Goal: Task Accomplishment & Management: Manage account settings

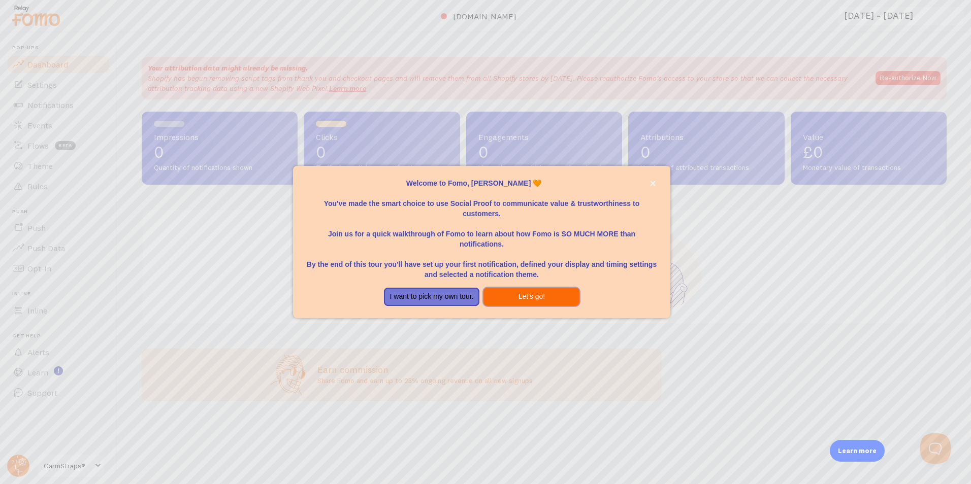
click at [541, 295] on button "Let's go!" at bounding box center [531, 297] width 96 height 18
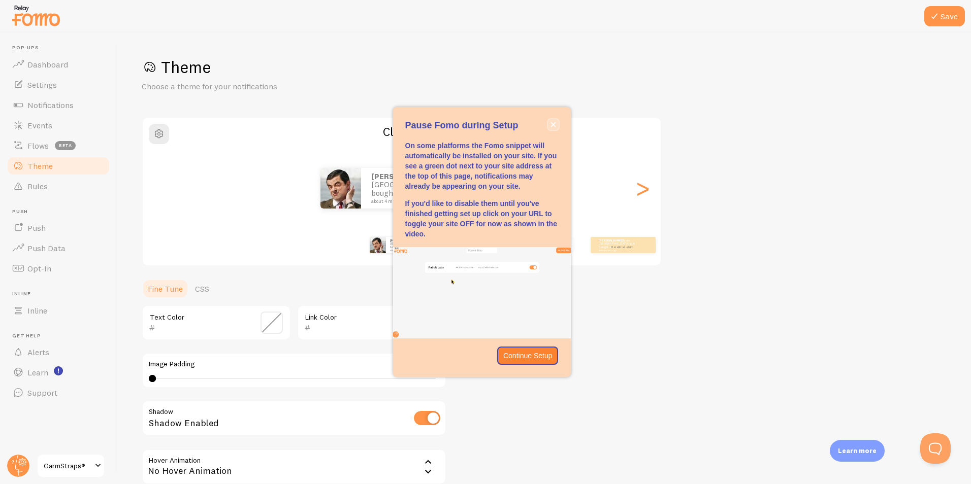
click at [554, 119] on button "close," at bounding box center [553, 124] width 11 height 11
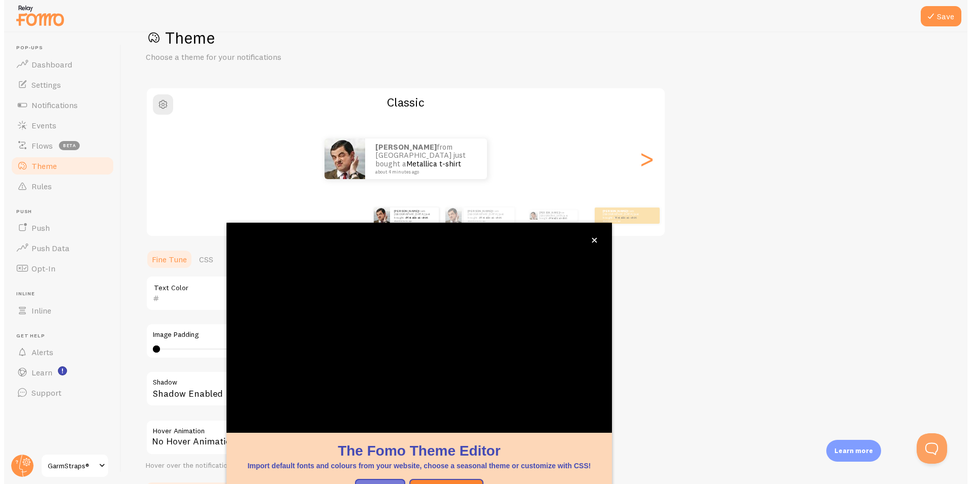
scroll to position [30, 0]
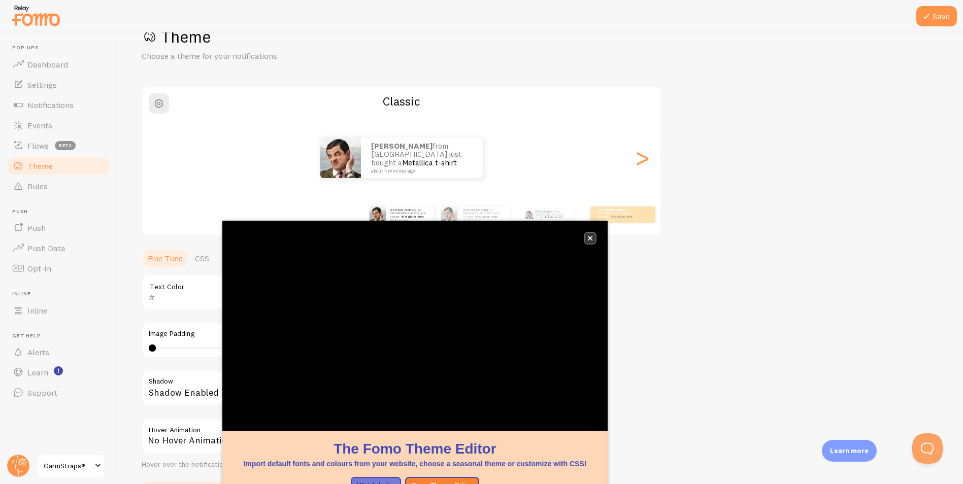
click at [588, 238] on icon "close," at bounding box center [590, 239] width 6 height 6
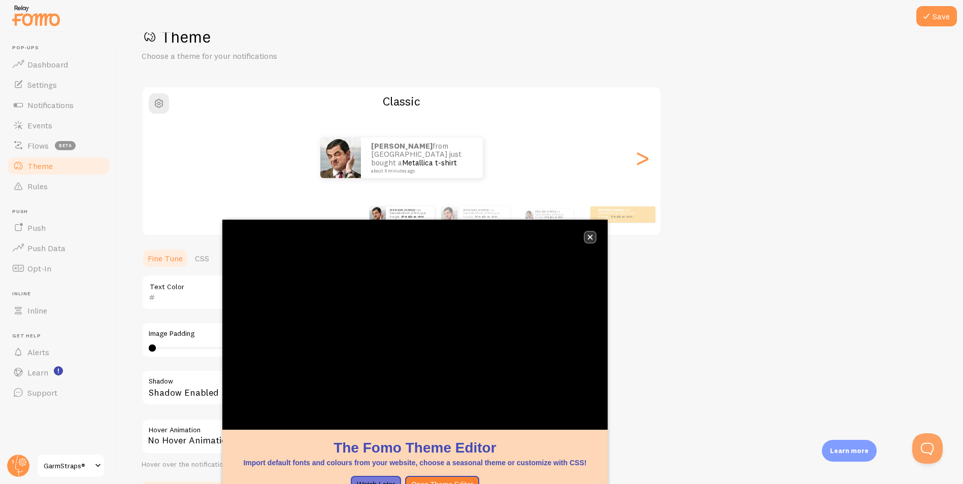
click at [591, 239] on icon "close," at bounding box center [589, 237] width 5 height 5
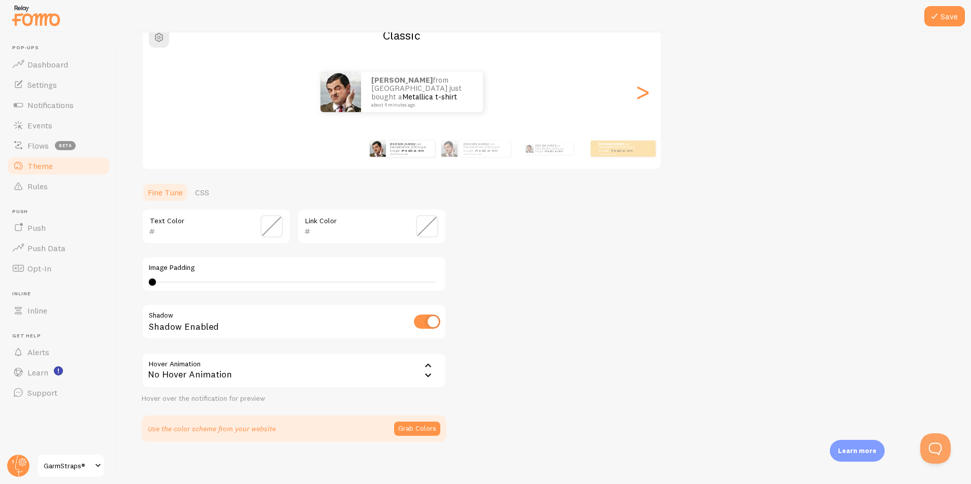
scroll to position [103, 0]
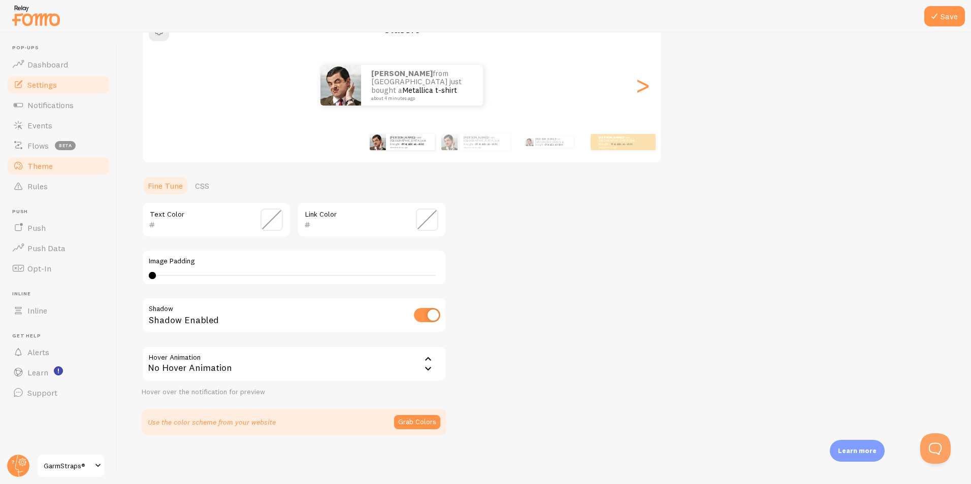
click at [44, 84] on span "Settings" at bounding box center [41, 85] width 29 height 10
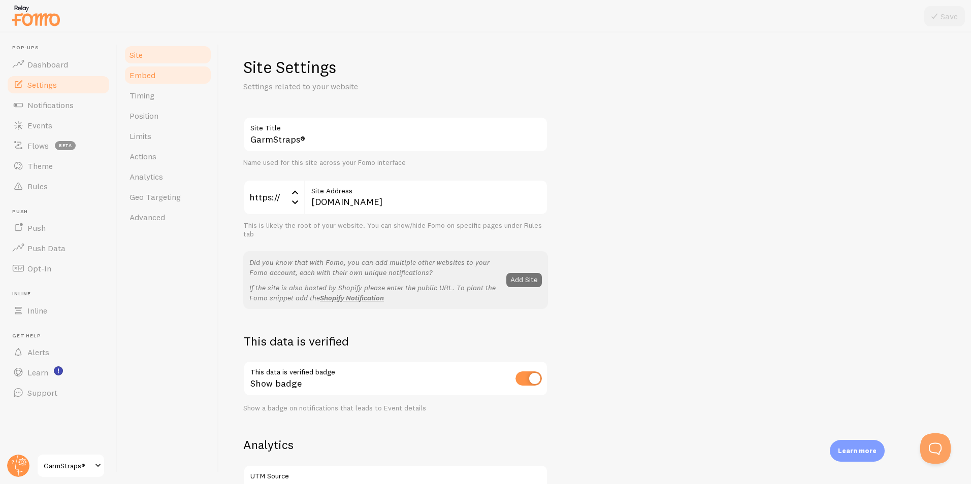
click at [148, 80] on span "Embed" at bounding box center [142, 75] width 26 height 10
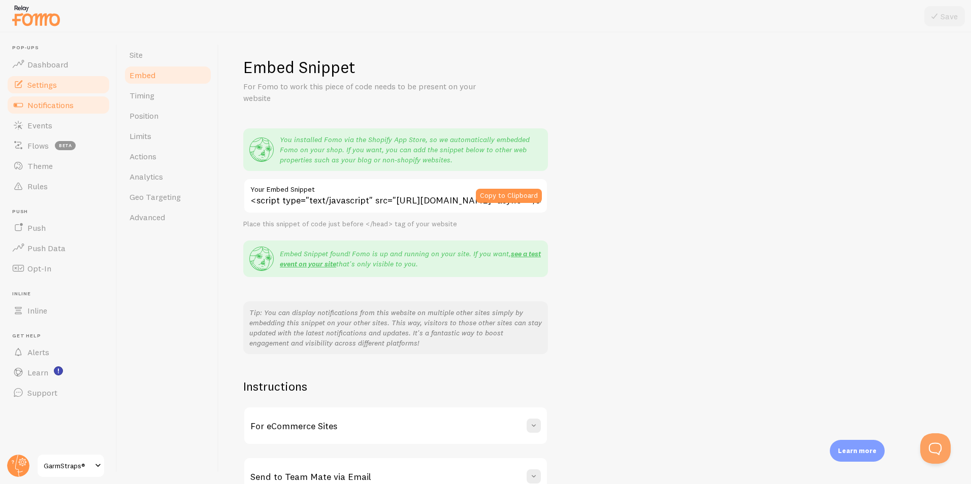
click at [45, 107] on span "Notifications" at bounding box center [50, 105] width 46 height 10
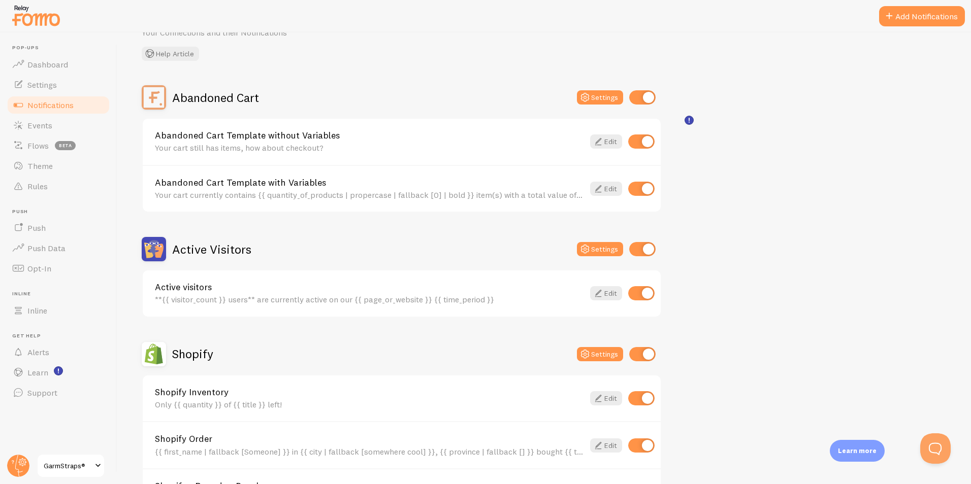
scroll to position [29, 0]
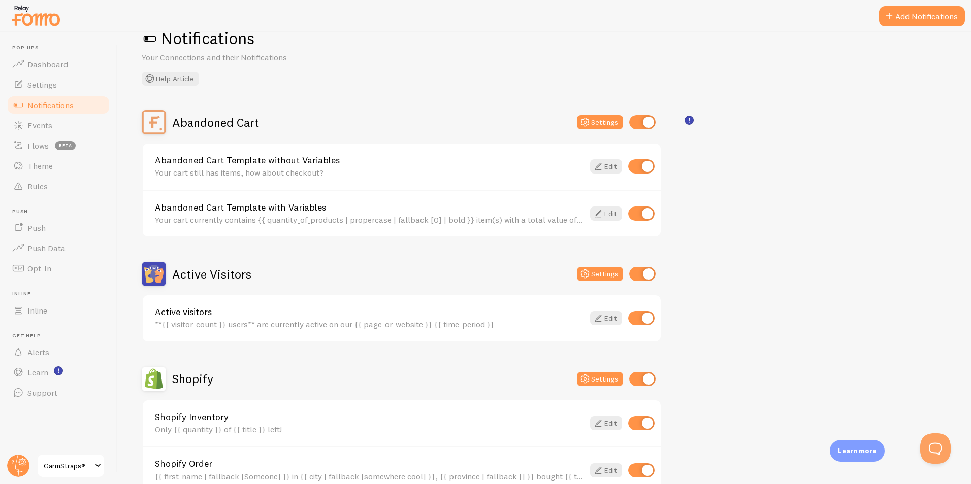
click at [644, 129] on div at bounding box center [642, 122] width 26 height 14
click at [643, 123] on input "checkbox" at bounding box center [642, 122] width 26 height 14
checkbox input "false"
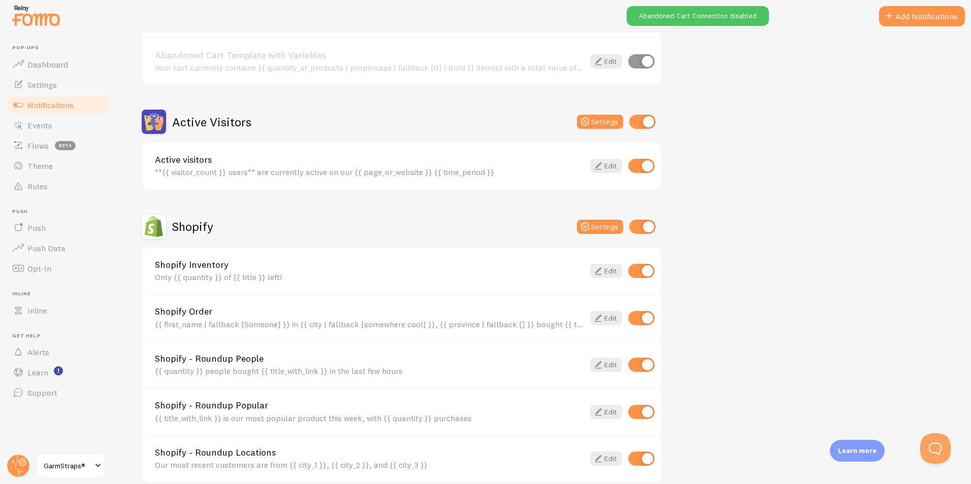
click at [643, 231] on input "checkbox" at bounding box center [642, 227] width 26 height 14
checkbox input "false"
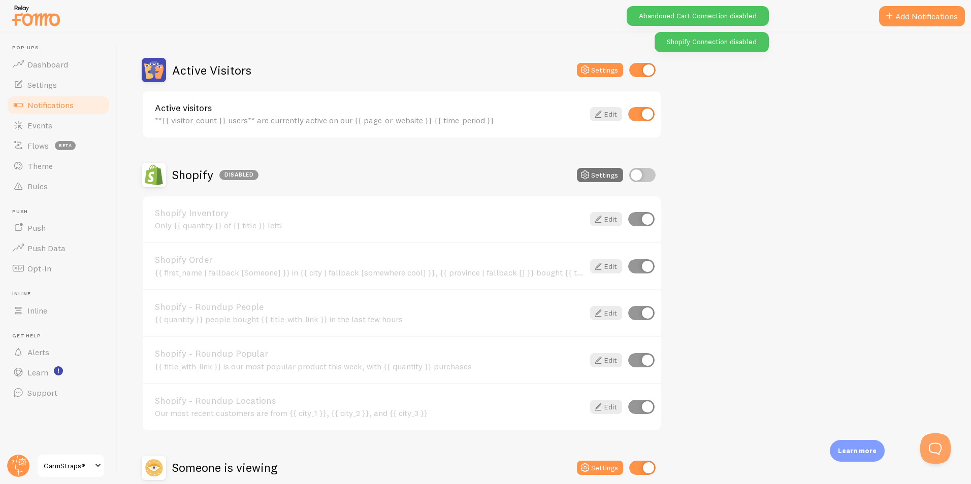
scroll to position [334, 0]
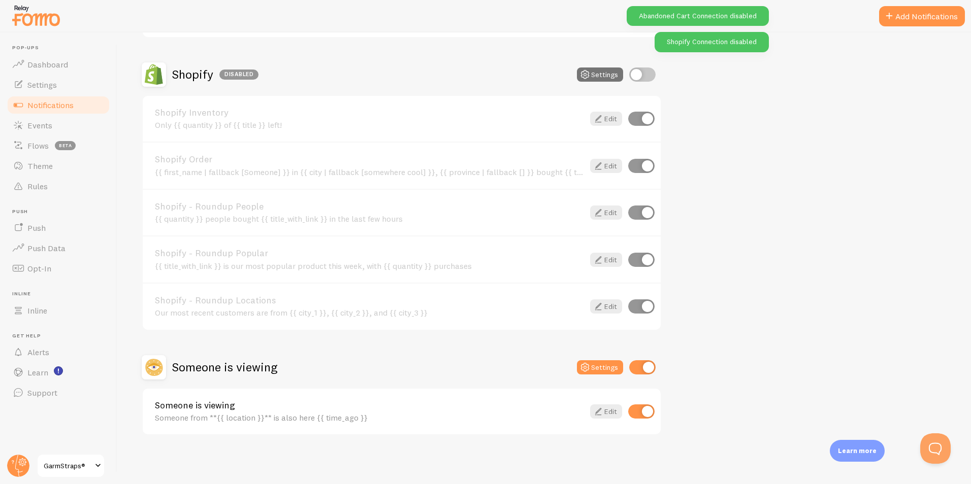
click at [645, 364] on input "checkbox" at bounding box center [642, 367] width 26 height 14
checkbox input "false"
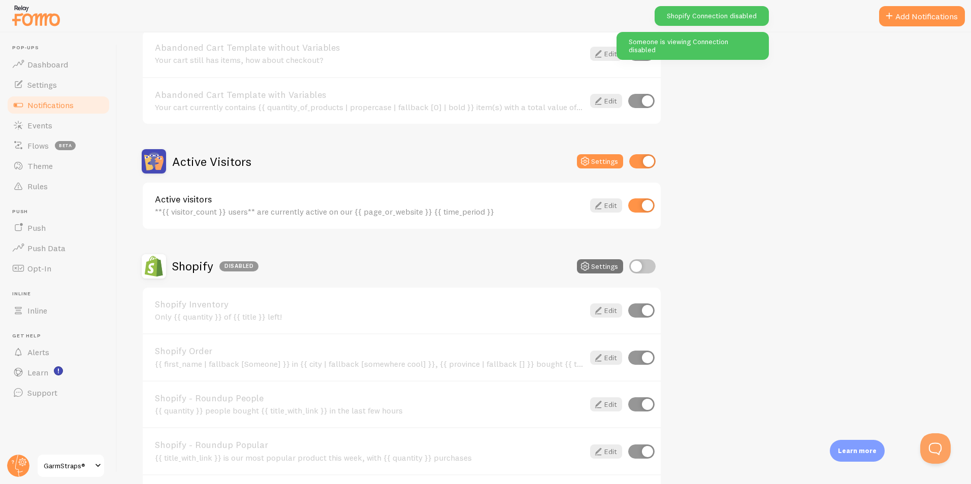
scroll to position [130, 0]
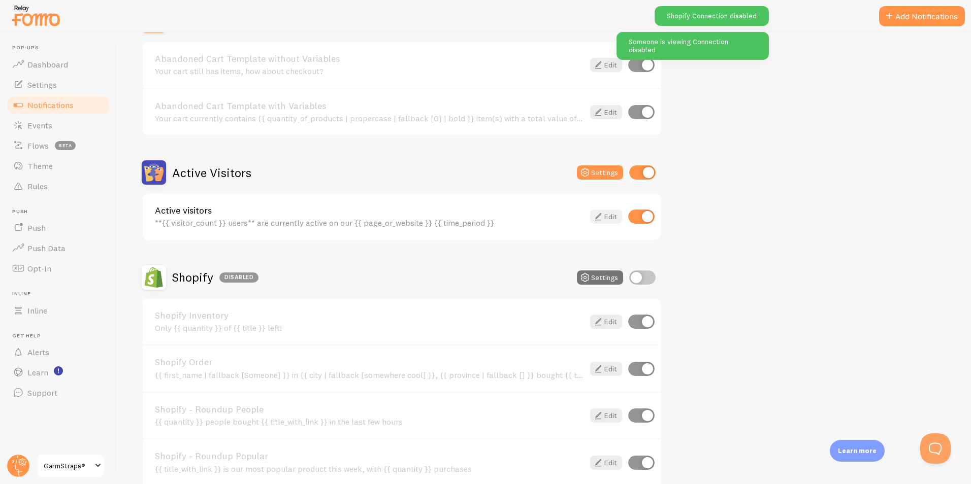
click at [609, 217] on link "Edit" at bounding box center [606, 217] width 32 height 14
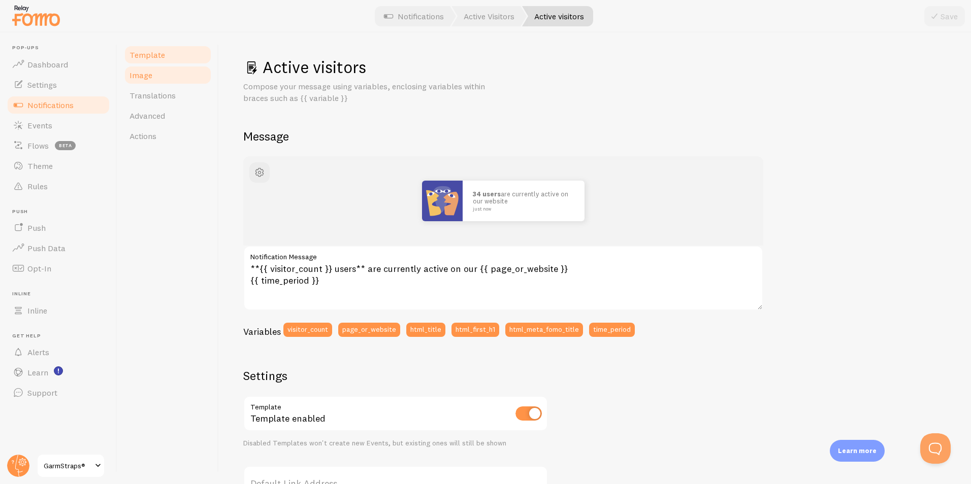
click at [158, 80] on link "Image" at bounding box center [167, 75] width 89 height 20
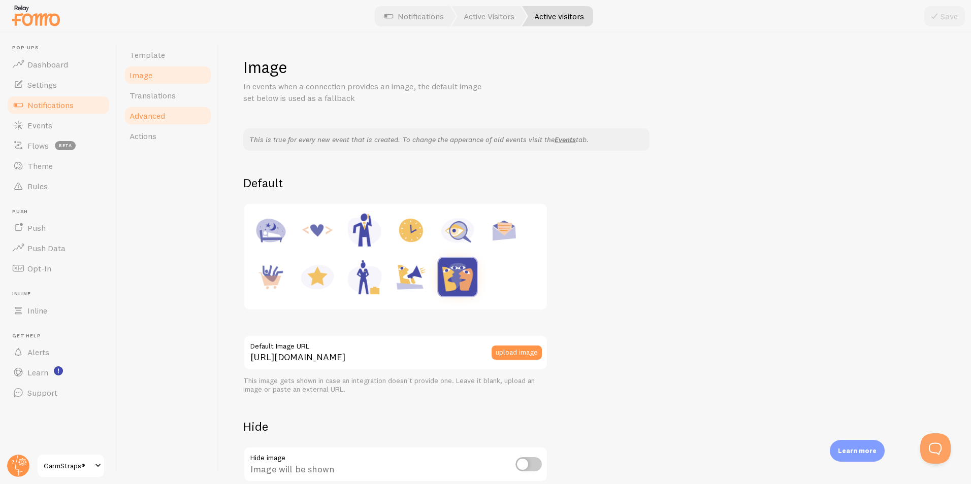
click at [162, 116] on span "Advanced" at bounding box center [147, 116] width 36 height 10
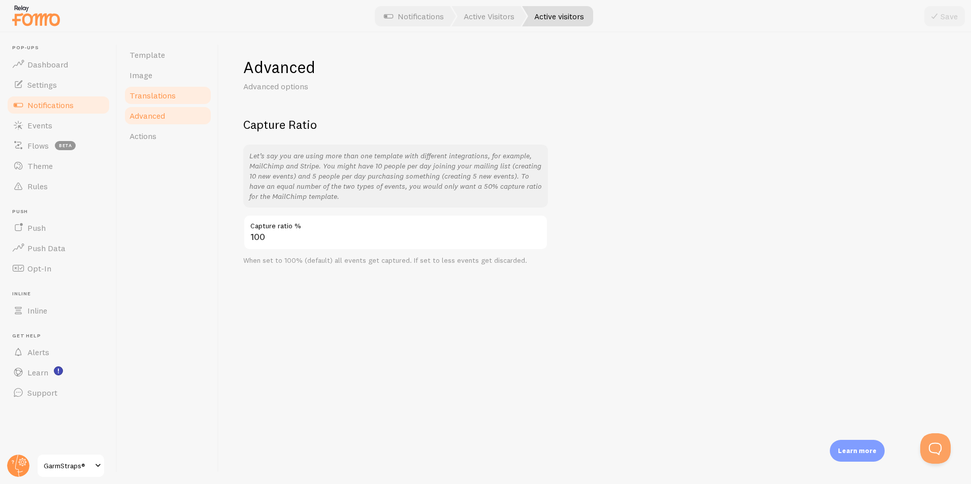
click at [158, 100] on span "Translations" at bounding box center [152, 95] width 46 height 10
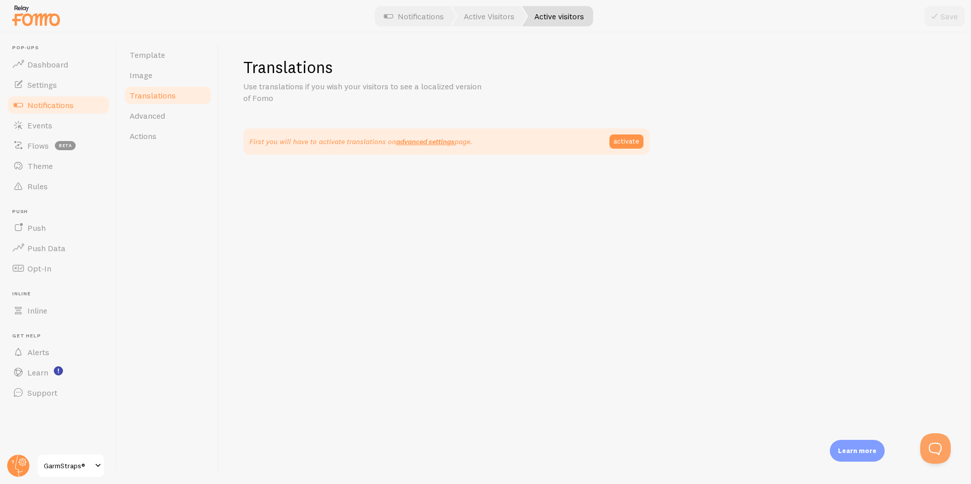
click at [153, 88] on link "Translations" at bounding box center [167, 95] width 89 height 20
click at [147, 81] on link "Image" at bounding box center [167, 75] width 89 height 20
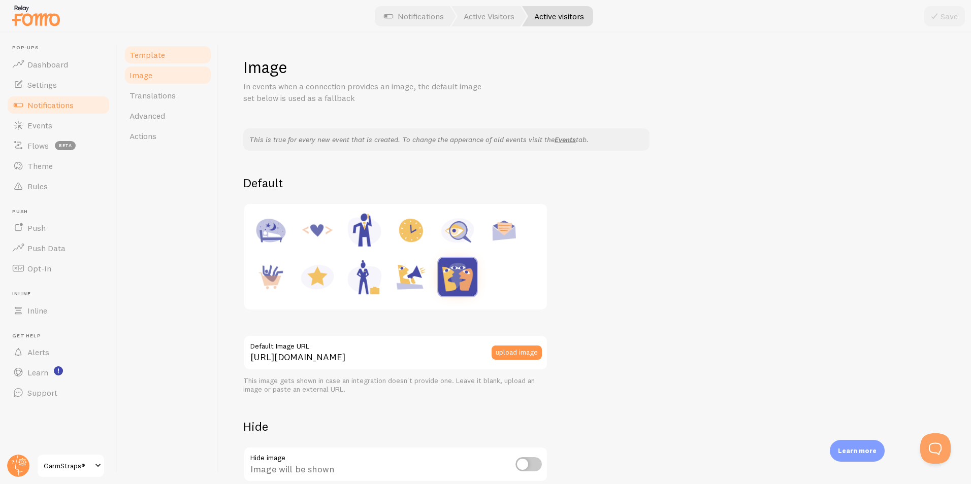
click at [144, 61] on link "Template" at bounding box center [167, 55] width 89 height 20
